Goal: Task Accomplishment & Management: Use online tool/utility

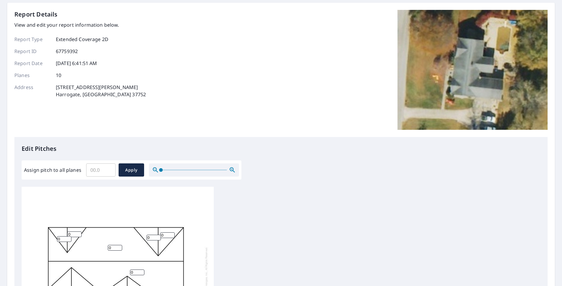
scroll to position [20, 0]
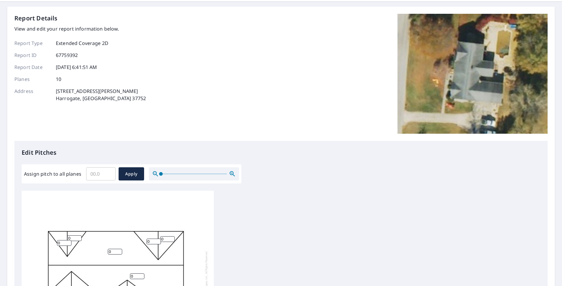
click at [95, 173] on input "Assign pitch to all planes" at bounding box center [100, 174] width 29 height 17
type input "8"
click at [131, 174] on span "Apply" at bounding box center [131, 175] width 16 height 8
type input "8"
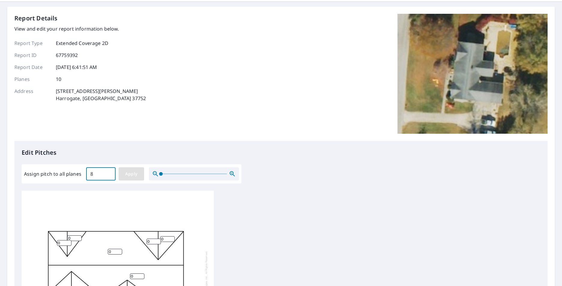
type input "8"
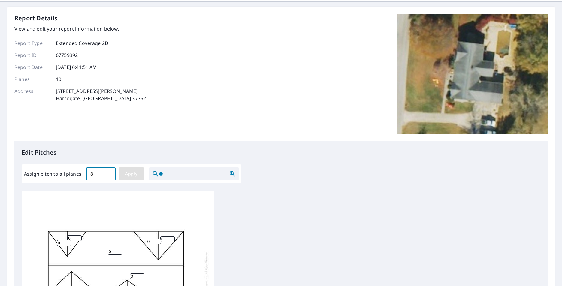
type input "8"
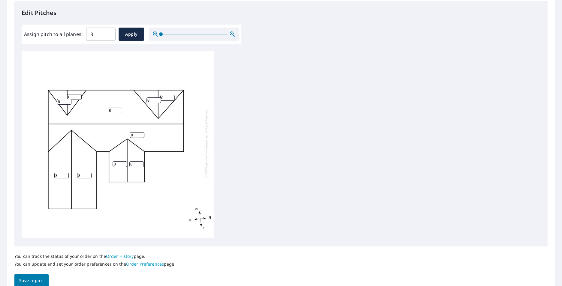
scroll to position [6, 0]
click at [35, 278] on span "Save report" at bounding box center [31, 281] width 25 height 8
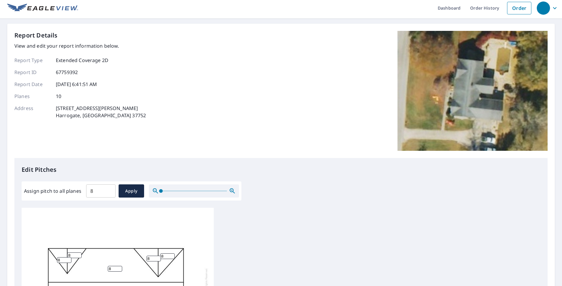
scroll to position [0, 0]
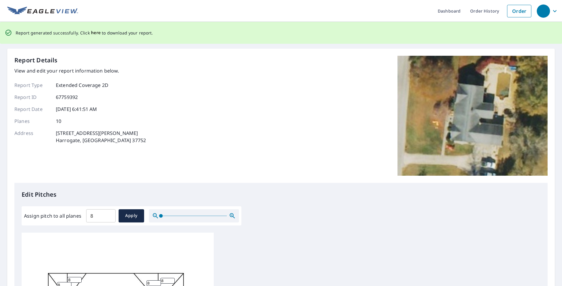
click at [92, 32] on span "here" at bounding box center [96, 33] width 10 height 8
